Goal: Transaction & Acquisition: Book appointment/travel/reservation

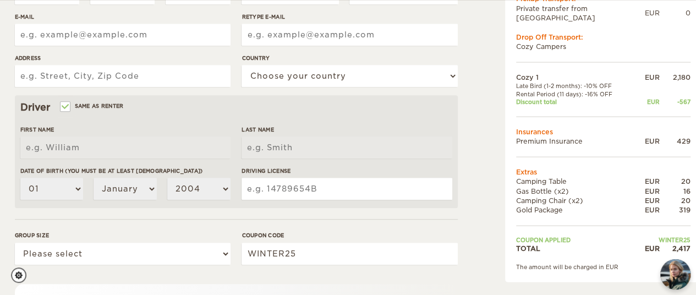
scroll to position [266, 0]
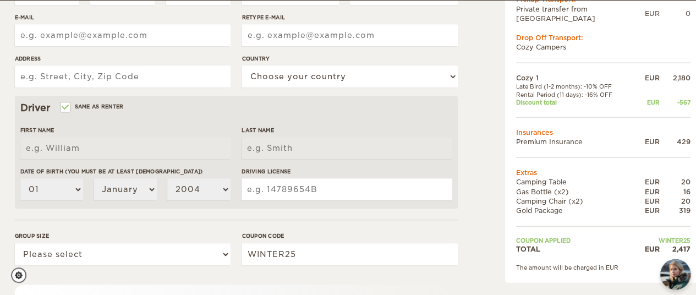
drag, startPoint x: 534, startPoint y: 201, endPoint x: 572, endPoint y: 203, distance: 38.5
click at [572, 205] on td "Gold Package" at bounding box center [575, 209] width 118 height 9
click at [549, 214] on td at bounding box center [603, 224] width 174 height 21
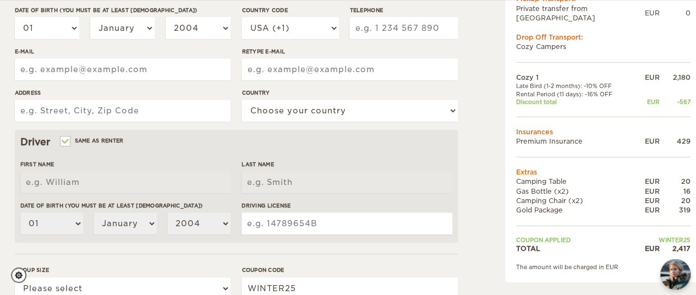
scroll to position [420, 0]
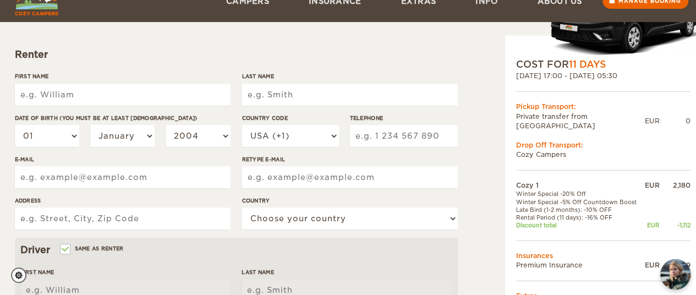
scroll to position [124, 0]
click at [142, 100] on input "First Name" at bounding box center [123, 94] width 216 height 22
type input "[PERSON_NAME]"
type input "May Sambola"
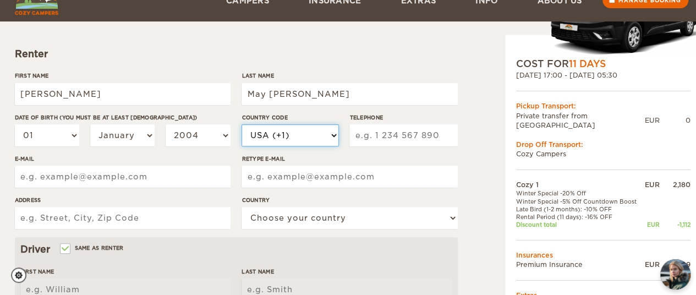
select select "41"
type input "766891955"
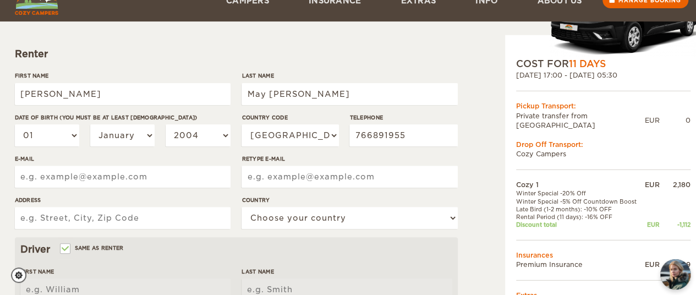
type input "karenguzmay@gmail.com"
type input "Bederstrasse 74"
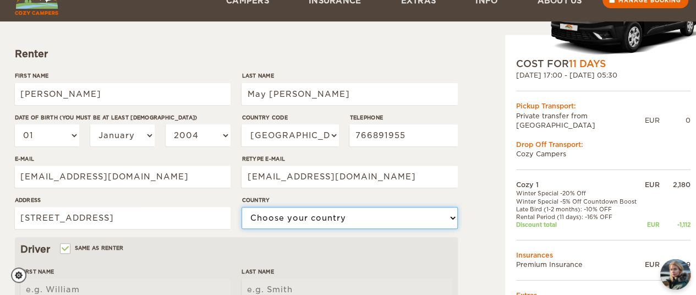
select select "202"
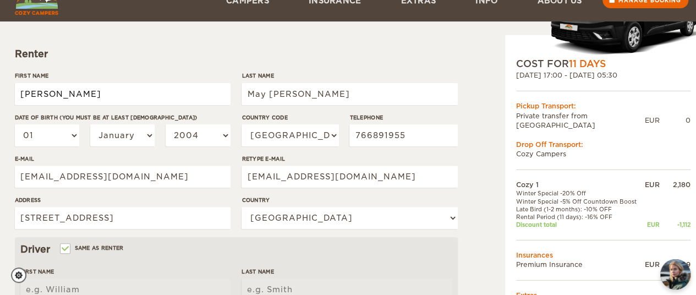
type input "Karen Sarahi"
type input "May Sambola"
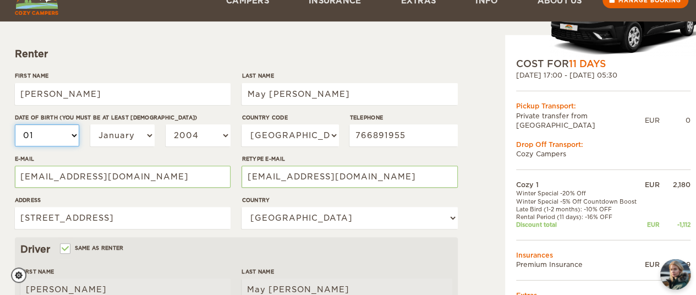
click at [60, 131] on select "01 02 03 04 05 06 07 08 09 10 11 12 13 14 15 16 17 18 19 20 21 22 23 24 25 26 2…" at bounding box center [47, 135] width 65 height 22
select select "25"
click at [15, 124] on select "01 02 03 04 05 06 07 08 09 10 11 12 13 14 15 16 17 18 19 20 21 22 23 24 25 26 2…" at bounding box center [47, 135] width 65 height 22
select select "25"
click at [106, 134] on select "January February March April May June July August September October November De…" at bounding box center [122, 135] width 65 height 22
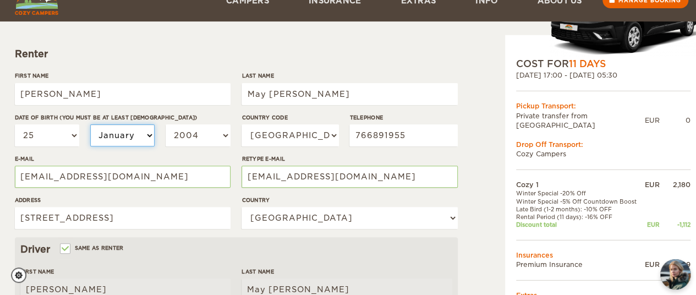
select select "05"
click at [90, 124] on select "January February March April May June July August September October November De…" at bounding box center [122, 135] width 65 height 22
select select "05"
click at [207, 136] on select "2004 2003 2002 2001 2000 1999 1998 1997 1996 1995 1994 1993 1992 1991 1990 1989…" at bounding box center [198, 135] width 65 height 22
select select "1998"
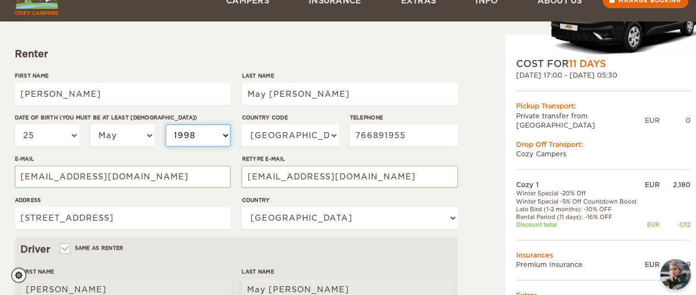
click at [166, 124] on select "2004 2003 2002 2001 2000 1999 1998 1997 1996 1995 1994 1993 1992 1991 1990 1989…" at bounding box center [198, 135] width 65 height 22
select select "1998"
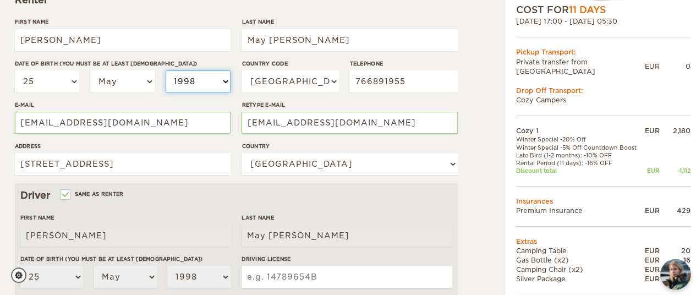
scroll to position [183, 0]
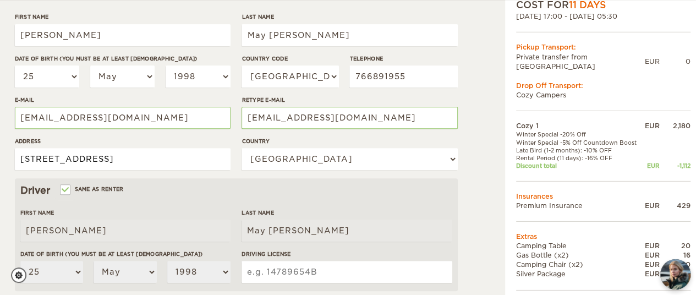
drag, startPoint x: 112, startPoint y: 162, endPoint x: 0, endPoint y: 159, distance: 112.2
click at [0, 159] on div "Cozy 1 Expand Collapse Total 1,751 EUR Automatic 2x4 COST FOR 11 Days 15. Oct 2…" at bounding box center [348, 174] width 696 height 715
type input "General Wille Strasse 18"
click at [179, 190] on div "Driver Same as renter" at bounding box center [236, 190] width 432 height 13
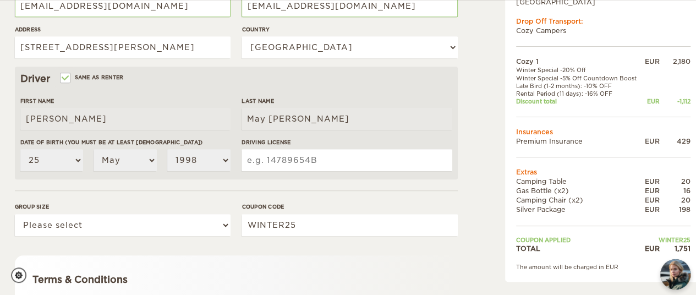
scroll to position [0, 0]
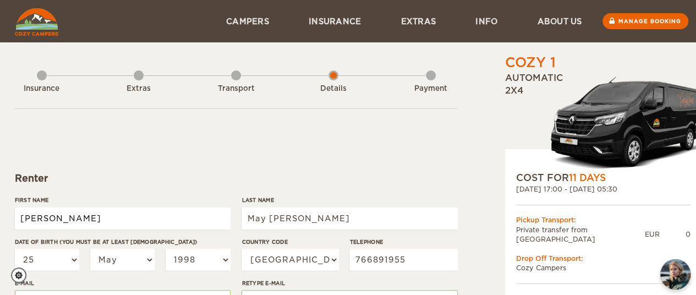
drag, startPoint x: 93, startPoint y: 217, endPoint x: 0, endPoint y: 173, distance: 103.3
type input "Julia"
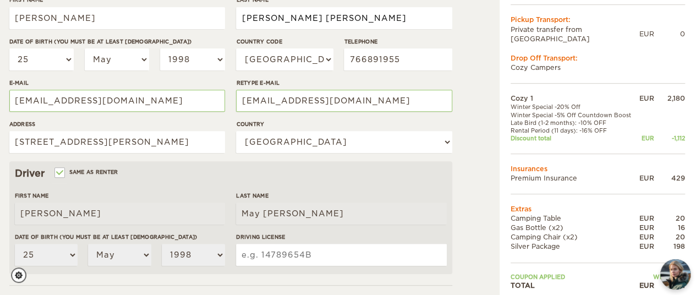
scroll to position [201, 5]
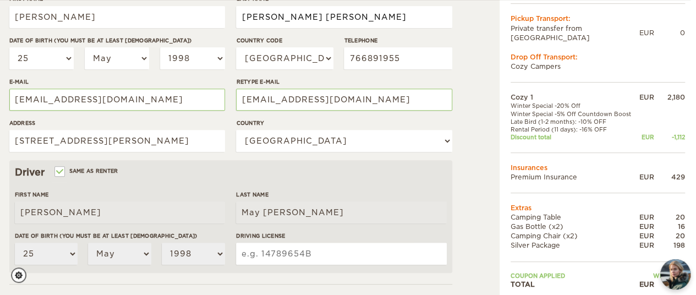
type input "Rocha Gouveia"
click at [69, 57] on select "01 02 03 04 05 06 07 08 09 10 11 12 13 14 15 16 17 18 19 20 21 22 23 24 25 26 2…" at bounding box center [41, 58] width 65 height 22
select select "23"
click at [9, 47] on select "01 02 03 04 05 06 07 08 09 10 11 12 13 14 15 16 17 18 19 20 21 22 23 24 25 26 2…" at bounding box center [41, 58] width 65 height 22
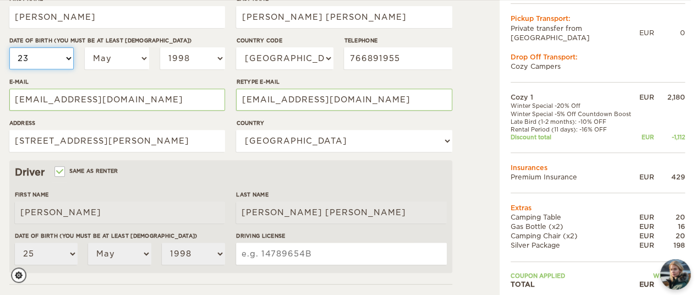
select select "23"
click at [136, 49] on select "January February March April May June July August September October November De…" at bounding box center [117, 58] width 65 height 22
select select "10"
click at [85, 47] on select "January February March April May June July August September October November De…" at bounding box center [117, 58] width 65 height 22
select select "10"
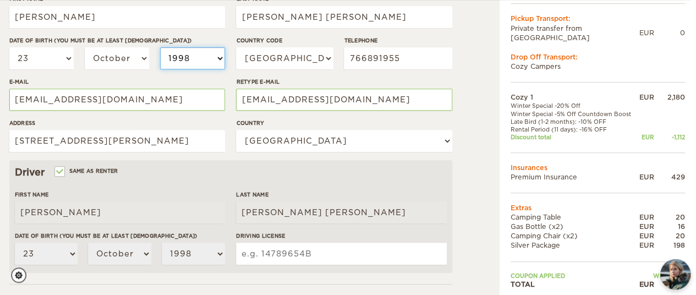
click at [221, 53] on select "2004 2003 2002 2001 2000 1999 1998 1997 1996 1995 1994 1993 1992 1991 1990 1989…" at bounding box center [192, 58] width 65 height 22
select select "1990"
click at [160, 47] on select "2004 2003 2002 2001 2000 1999 1998 1997 1996 1995 1994 1993 1992 1991 1990 1989…" at bounding box center [192, 58] width 65 height 22
select select "1990"
click at [412, 58] on input "766891955" at bounding box center [398, 58] width 108 height 22
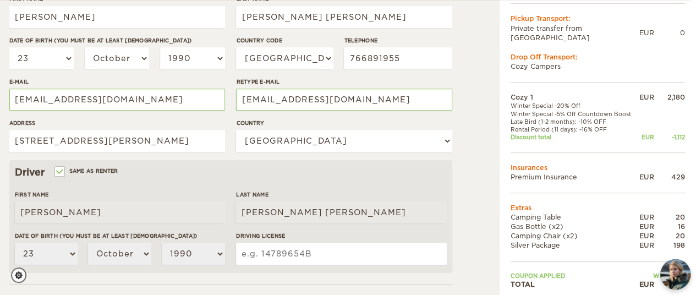
click at [368, 118] on div "Retype E-mail karenguzmay@gmail.com" at bounding box center [344, 98] width 216 height 41
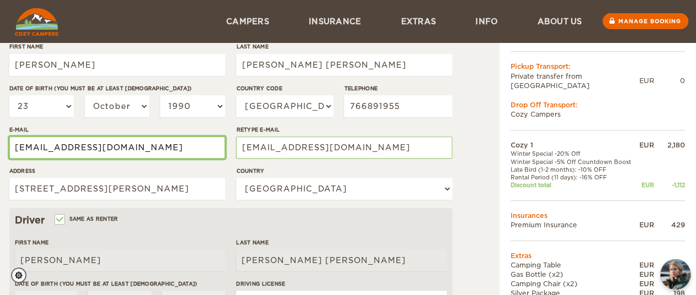
scroll to position [153, 0]
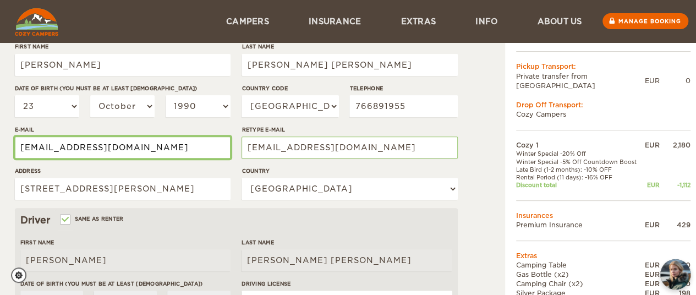
drag, startPoint x: 147, startPoint y: 148, endPoint x: 0, endPoint y: 142, distance: 147.5
click at [0, 142] on div "Cozy 1 Expand Collapse Total 1,751 EUR Automatic 2x4 COST FOR 11 Days 15. Oct 2…" at bounding box center [348, 204] width 696 height 715
click at [148, 150] on input "juliargouveia@gmail.com" at bounding box center [123, 147] width 216 height 22
type input "juliargouveia@gmail.com"
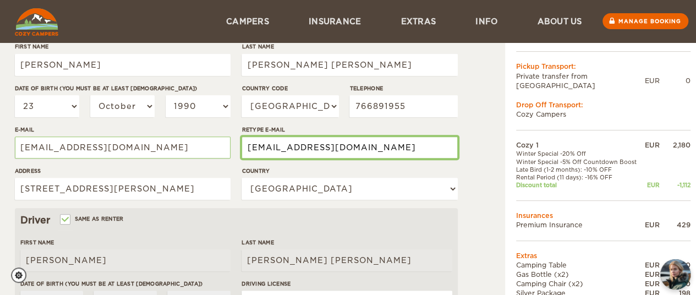
click at [265, 151] on input "karenguzmay@gmail.com" at bounding box center [349, 147] width 216 height 22
type input "juliargoiveia@gmail.com"
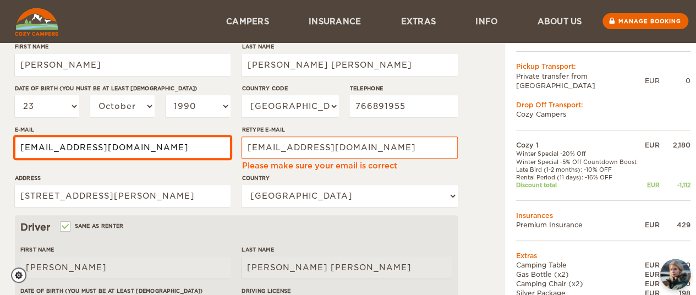
drag, startPoint x: 428, startPoint y: 109, endPoint x: 362, endPoint y: 95, distance: 67.5
click at [362, 95] on input "766891955" at bounding box center [403, 106] width 108 height 22
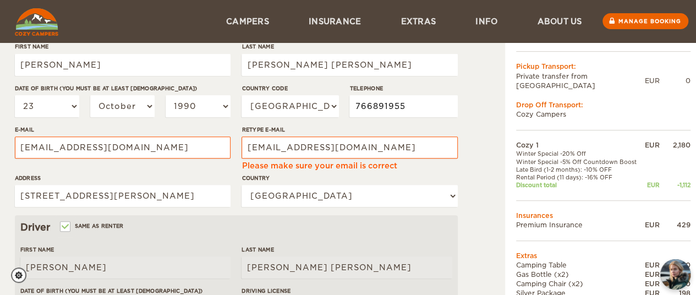
click at [368, 103] on input "766891955" at bounding box center [403, 106] width 108 height 22
type input "798810502"
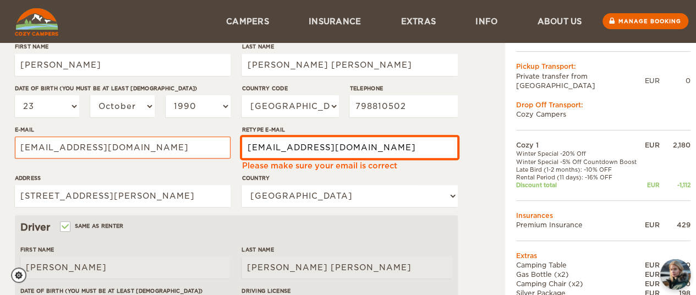
click at [376, 149] on input "juliargoiveia@gmail.com" at bounding box center [349, 147] width 216 height 22
click at [281, 150] on input "juliargoiveia@gmail.com" at bounding box center [349, 147] width 216 height 22
type input "juliargouveia@gmail.com"
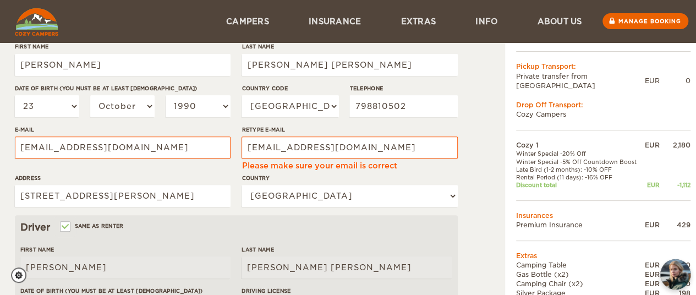
click at [203, 174] on label"] "Address" at bounding box center [123, 178] width 216 height 8
click at [203, 185] on input "General Wille Strasse 18" at bounding box center [123, 196] width 216 height 22
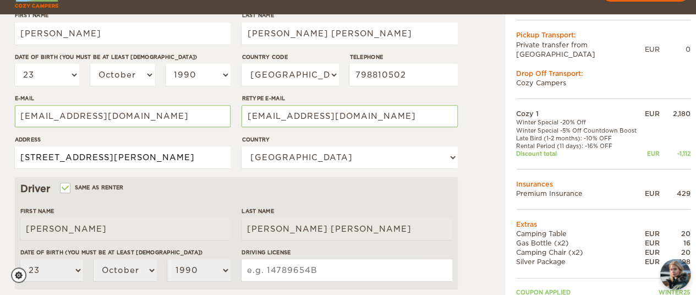
scroll to position [185, 0]
click at [159, 190] on div "Driver Same as renter" at bounding box center [236, 187] width 432 height 13
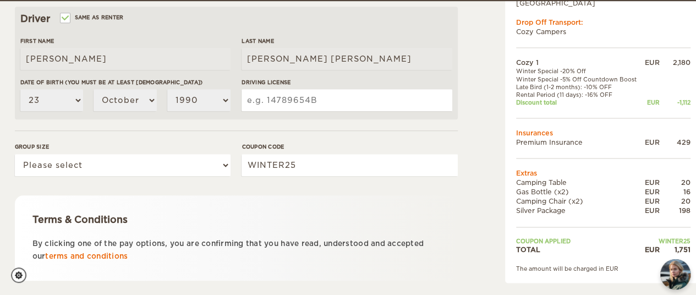
scroll to position [356, 0]
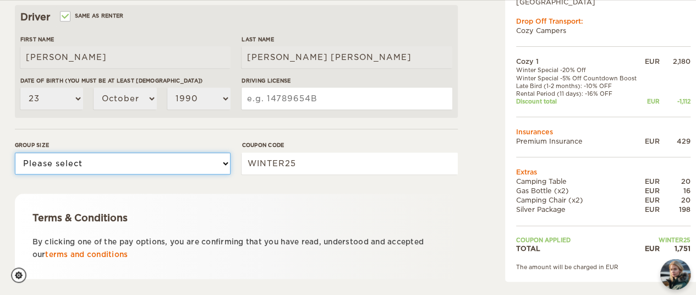
click at [219, 167] on select "Please select 1 2" at bounding box center [123, 163] width 216 height 22
click at [15, 152] on select "Please select 1 2" at bounding box center [123, 163] width 216 height 22
click at [134, 152] on select "Please select 1 2" at bounding box center [123, 163] width 216 height 22
select select "2"
click at [15, 152] on select "Please select 1 2" at bounding box center [123, 163] width 216 height 22
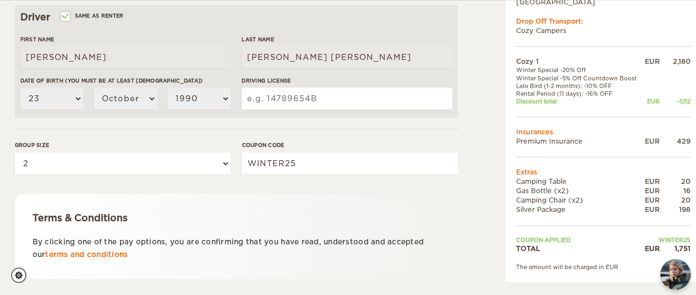
click at [266, 207] on div "Terms & Conditions By clicking one of the pay options, you are confirming that …" at bounding box center [236, 236] width 443 height 85
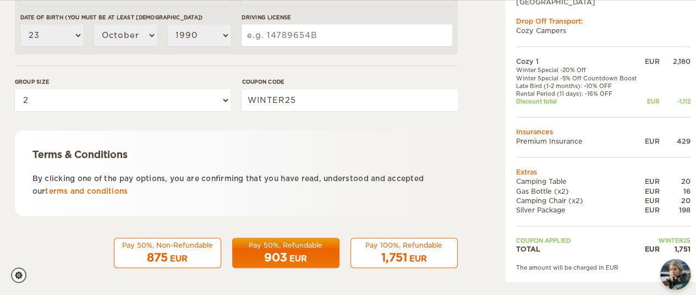
click at [199, 250] on div "875 EUR" at bounding box center [167, 258] width 93 height 16
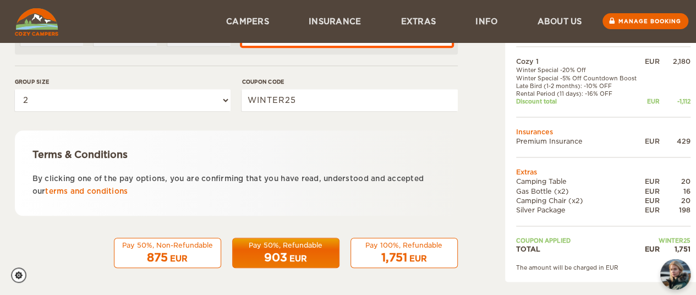
scroll to position [301, 0]
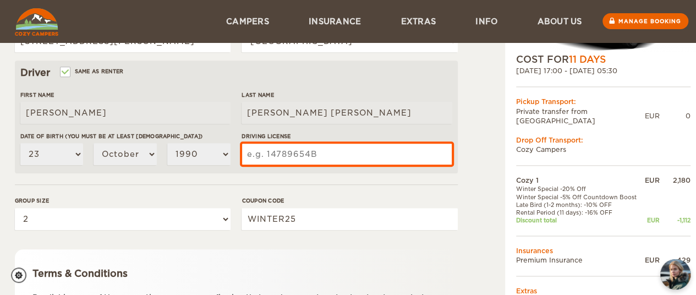
click at [289, 154] on input "Driving License" at bounding box center [346, 154] width 210 height 22
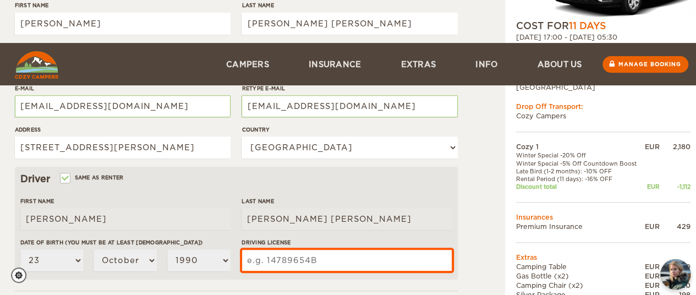
scroll to position [284, 0]
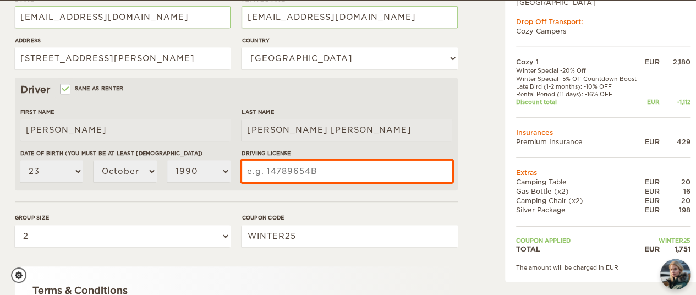
click at [298, 169] on input "Driving License" at bounding box center [346, 171] width 210 height 22
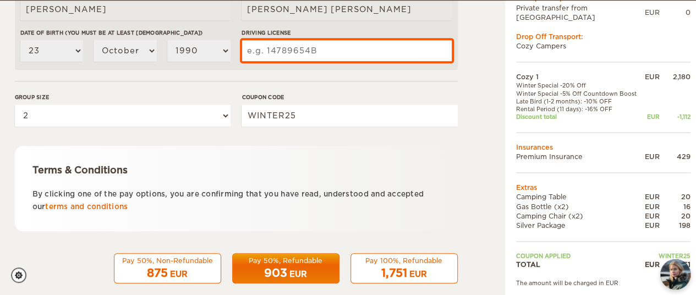
scroll to position [405, 0]
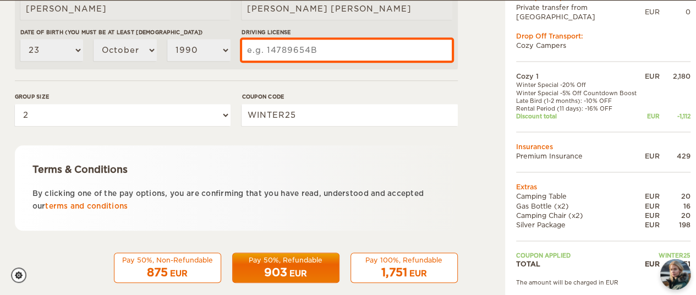
click at [260, 47] on input "Driving License" at bounding box center [346, 50] width 210 height 22
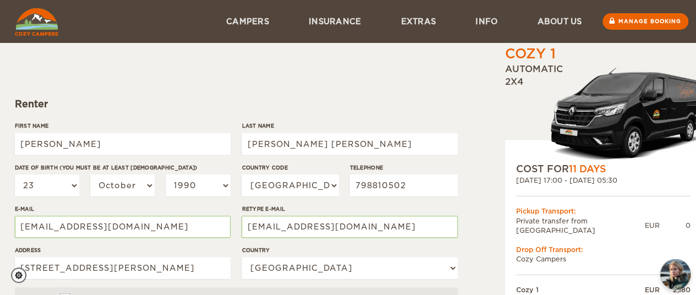
scroll to position [65, 0]
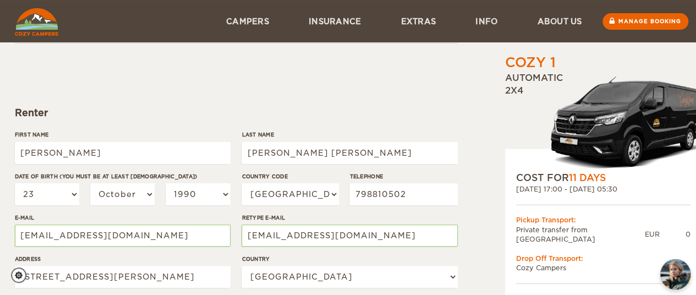
type input "069299776001"
click at [102, 140] on div "First Name Julia" at bounding box center [123, 150] width 216 height 41
click at [78, 147] on input "Julia" at bounding box center [123, 153] width 216 height 22
drag, startPoint x: 78, startPoint y: 147, endPoint x: 0, endPoint y: 132, distance: 79.1
click at [0, 132] on div "Cozy 1 Expand Collapse Total 1,751 EUR Automatic 2x4 COST FOR 11 Days 15. Oct 2…" at bounding box center [348, 292] width 696 height 715
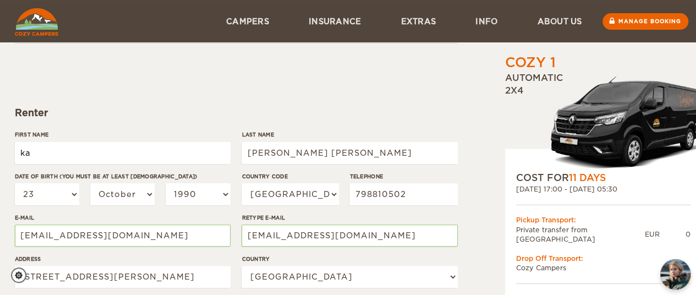
type input "Karen Sarahi"
click at [267, 146] on input "Rocha Gouveia" at bounding box center [349, 153] width 216 height 22
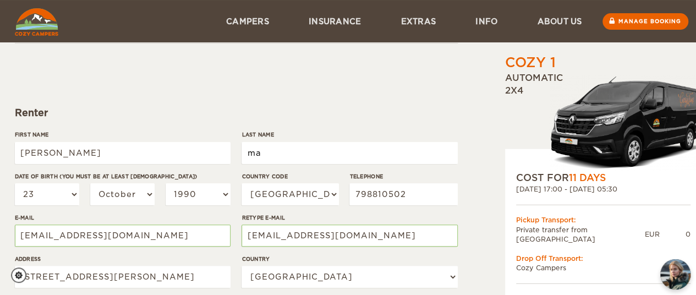
type input "May Sambola"
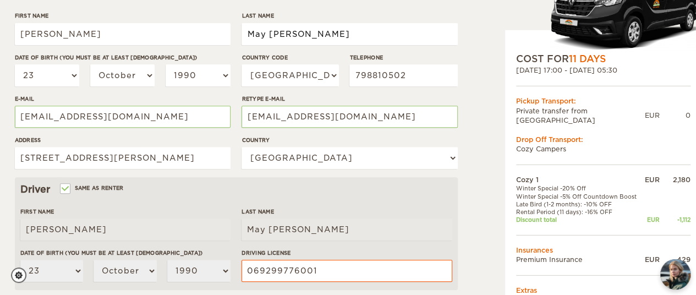
scroll to position [196, 0]
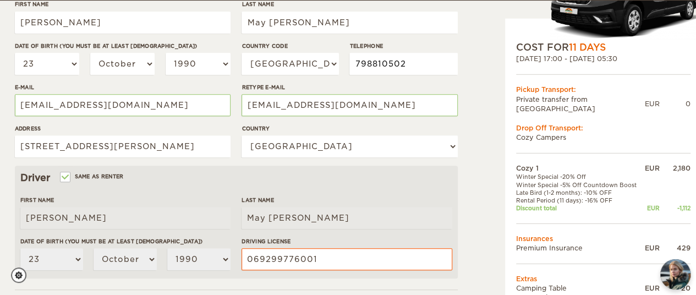
click at [411, 64] on input "798810502" at bounding box center [403, 64] width 108 height 22
click at [59, 66] on select "01 02 03 04 05 06 07 08 09 10 11 12 13 14 15 16 17 18 19 20 21 22 23 24 25 26 2…" at bounding box center [47, 64] width 65 height 22
select select "25"
click at [15, 53] on select "01 02 03 04 05 06 07 08 09 10 11 12 13 14 15 16 17 18 19 20 21 22 23 24 25 26 2…" at bounding box center [47, 64] width 65 height 22
select select "25"
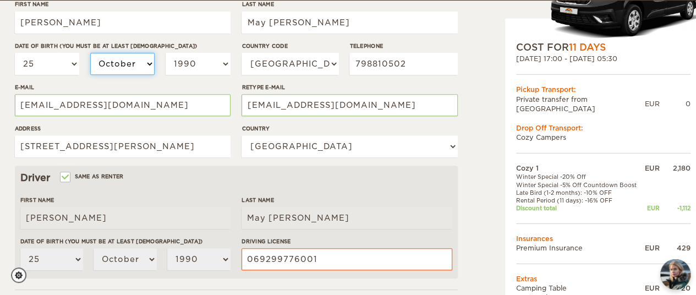
click at [144, 67] on select "January February March April May June July August September October November De…" at bounding box center [122, 64] width 65 height 22
select select "05"
click at [90, 53] on select "January February March April May June July August September October November De…" at bounding box center [122, 64] width 65 height 22
select select "05"
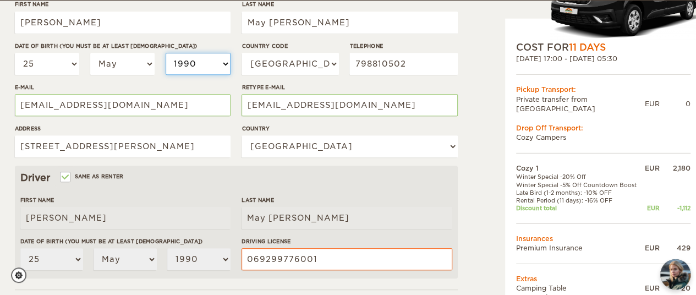
click at [199, 58] on select "2004 2003 2002 2001 2000 1999 1998 1997 1996 1995 1994 1993 1992 1991 1990 1989…" at bounding box center [198, 64] width 65 height 22
select select "1998"
click at [166, 53] on select "2004 2003 2002 2001 2000 1999 1998 1997 1996 1995 1994 1993 1992 1991 1990 1989…" at bounding box center [198, 64] width 65 height 22
select select "1998"
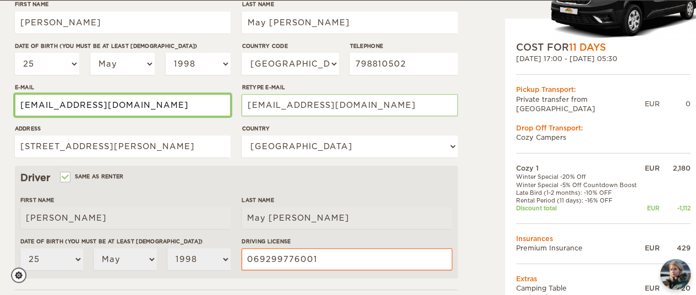
drag, startPoint x: 76, startPoint y: 105, endPoint x: 0, endPoint y: 101, distance: 76.0
click at [0, 101] on div "Cozy 1 Expand Collapse Total 1,751 EUR Automatic 2x4 COST FOR 11 Days 15. Oct 2…" at bounding box center [348, 161] width 696 height 715
type input "karenguzmay@gmail.com"
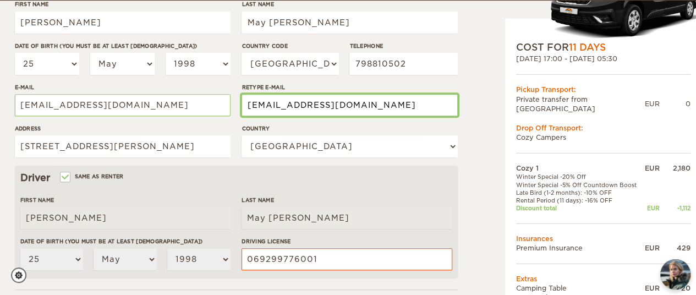
drag, startPoint x: 306, startPoint y: 107, endPoint x: 185, endPoint y: 87, distance: 123.1
click at [185, 87] on div "First Name Karen Sarahi Last Name May Sambola Date of birth (You must be at lea…" at bounding box center [236, 83] width 443 height 166
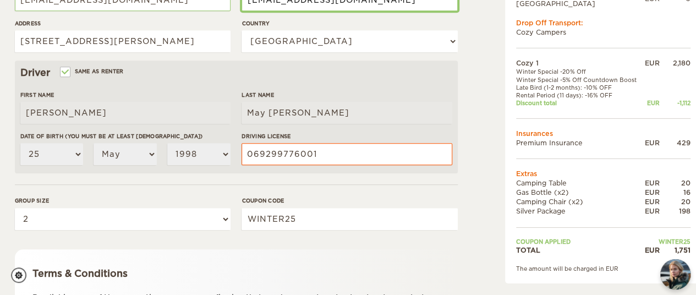
scroll to position [303, 0]
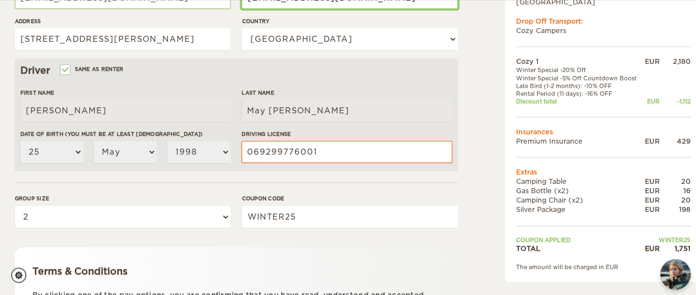
type input "karenguzmay@gmail.com"
click at [176, 72] on div "Driver Same as renter" at bounding box center [236, 70] width 432 height 13
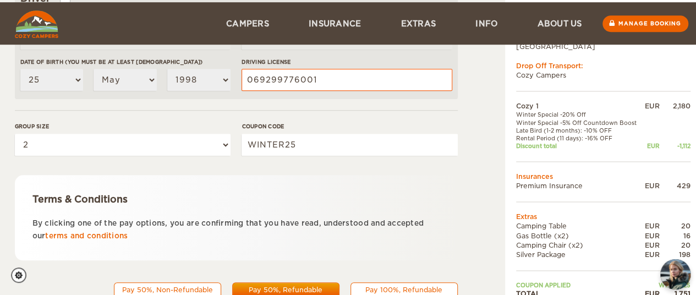
scroll to position [420, 0]
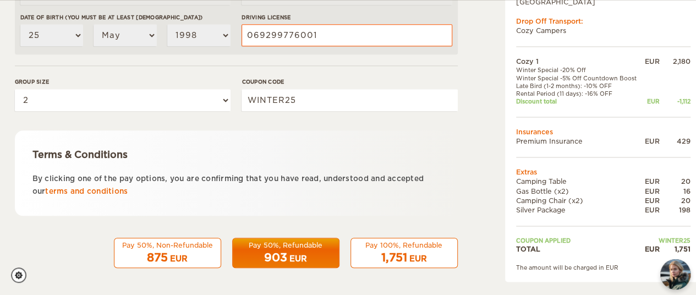
click at [170, 261] on div "EUR" at bounding box center [179, 258] width 18 height 11
click at [162, 248] on div "Pay 50%, Non-Refundable" at bounding box center [167, 244] width 93 height 9
click at [320, 94] on input "WINTER25" at bounding box center [349, 100] width 216 height 22
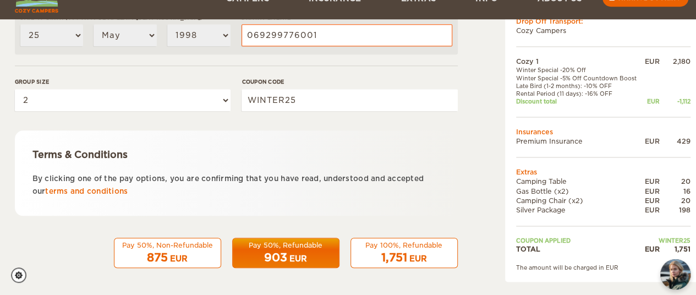
click at [167, 251] on span "875" at bounding box center [157, 257] width 21 height 13
click at [302, 248] on div "Pay 50%, Refundable" at bounding box center [285, 244] width 93 height 9
click at [254, 258] on div "903 EUR" at bounding box center [285, 258] width 93 height 16
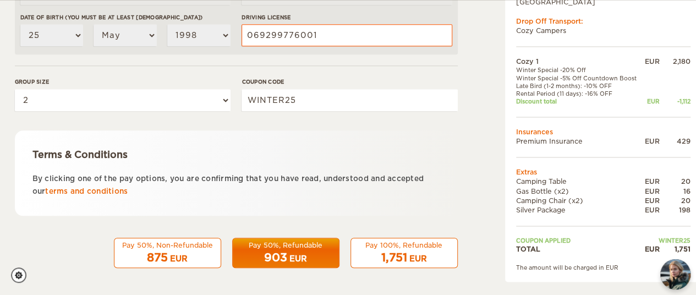
click at [281, 251] on span "903" at bounding box center [275, 257] width 23 height 13
click at [407, 254] on div "1,751 EUR" at bounding box center [403, 258] width 93 height 16
click at [380, 256] on div "1,751 EUR" at bounding box center [403, 258] width 93 height 16
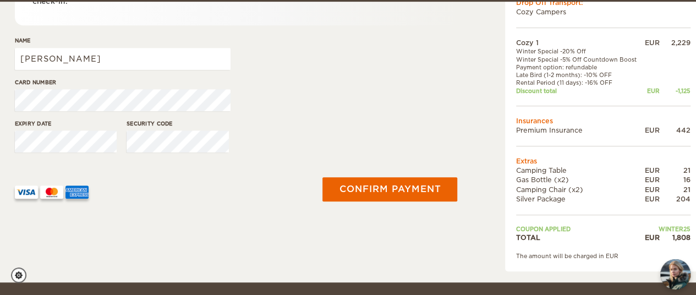
scroll to position [257, 0]
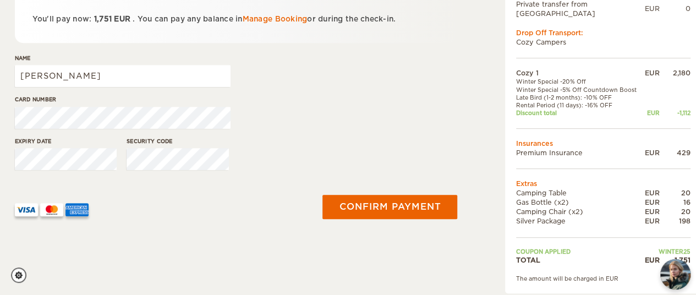
scroll to position [239, 0]
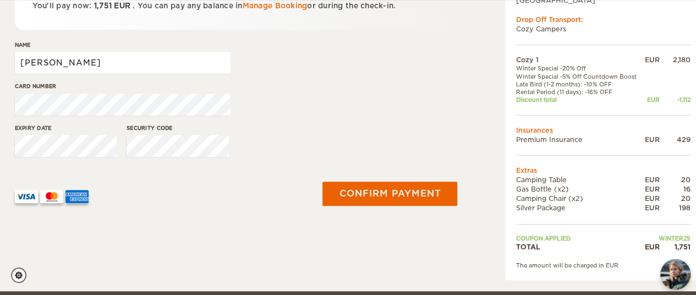
click at [101, 73] on input "Karen Sarahi" at bounding box center [123, 63] width 216 height 22
click at [361, 120] on div "Card number" at bounding box center [236, 102] width 443 height 41
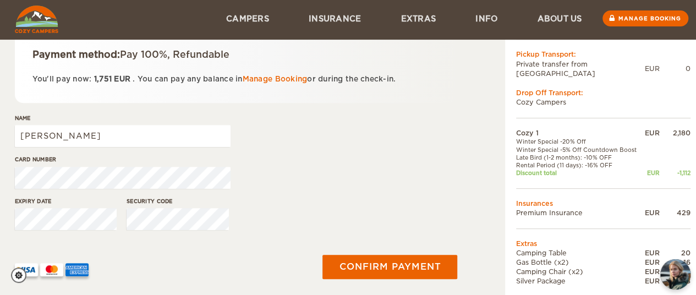
scroll to position [165, 0]
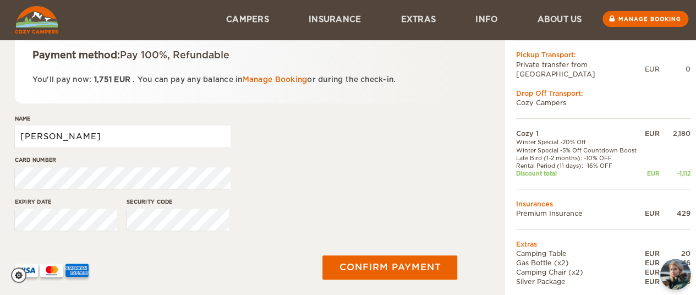
drag, startPoint x: 82, startPoint y: 138, endPoint x: 0, endPoint y: 119, distance: 84.7
click at [0, 119] on div "Cozy 1 Expand Collapse Total 1,751 EUR Automatic 2x4 COST FOR 11 Days 15. Oct 2…" at bounding box center [348, 100] width 696 height 530
click at [43, 136] on input "Julia Gouveia" at bounding box center [123, 136] width 216 height 22
type input "Julia Rocha Gouveia"
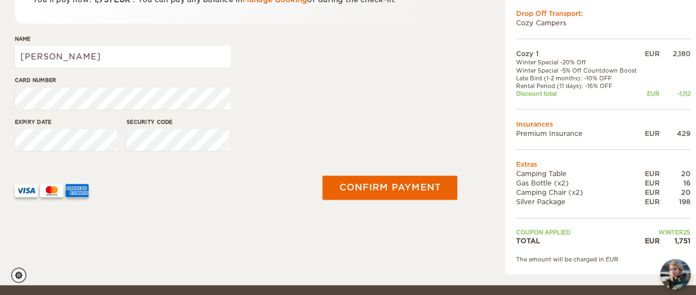
scroll to position [246, 0]
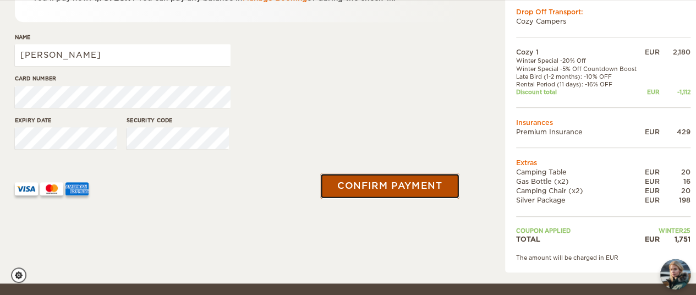
click at [397, 190] on button "Confirm payment" at bounding box center [390, 185] width 139 height 25
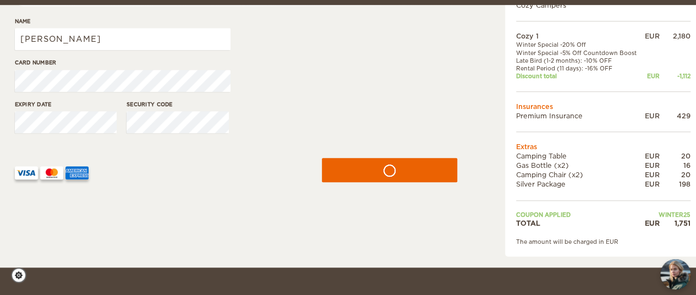
scroll to position [269, 0]
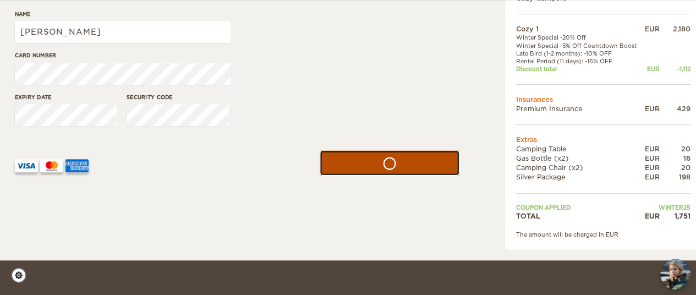
click at [396, 158] on button "submit" at bounding box center [390, 162] width 140 height 25
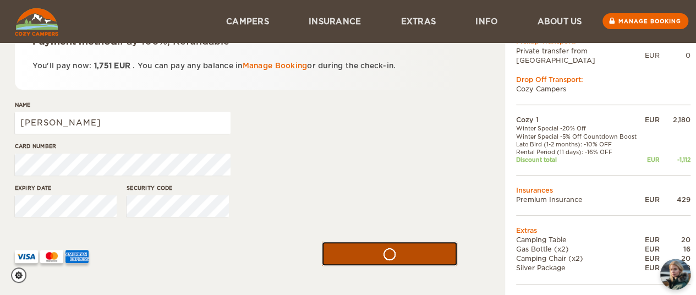
scroll to position [179, 0]
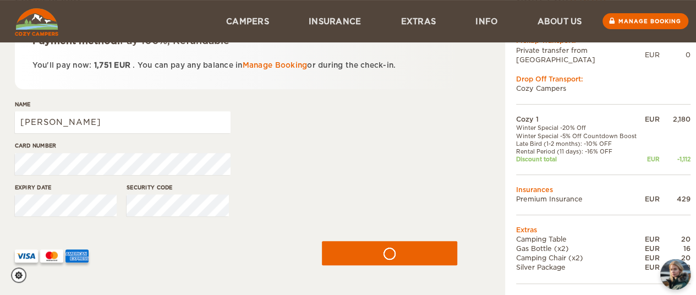
click at [351, 160] on div "Card number" at bounding box center [236, 161] width 443 height 41
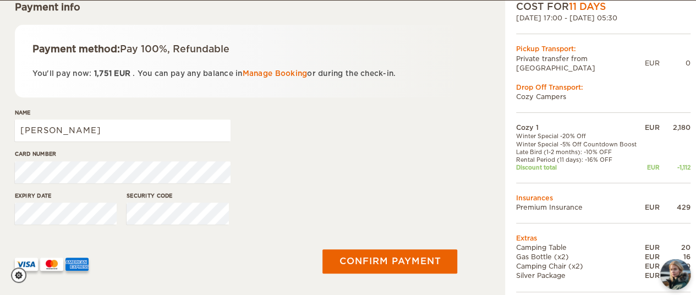
scroll to position [172, 0]
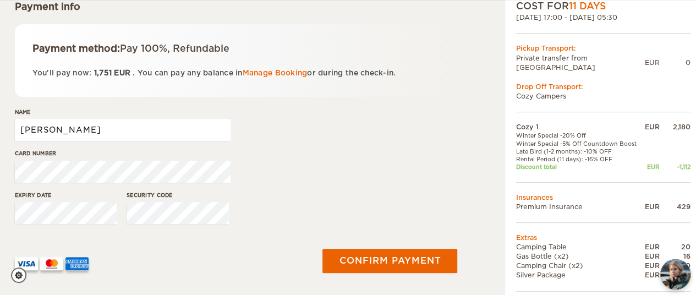
click at [100, 137] on input "Karen Sarahi" at bounding box center [123, 130] width 216 height 22
type input "Julia Rocha Gouveia"
click at [300, 196] on div "Expiry date Security code" at bounding box center [236, 211] width 443 height 41
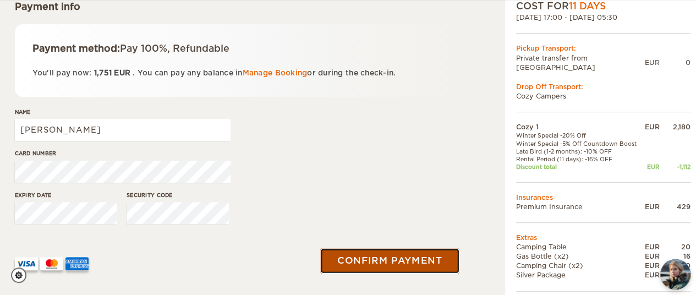
click at [362, 265] on button "Confirm payment" at bounding box center [390, 260] width 139 height 25
